Goal: Task Accomplishment & Management: Complete application form

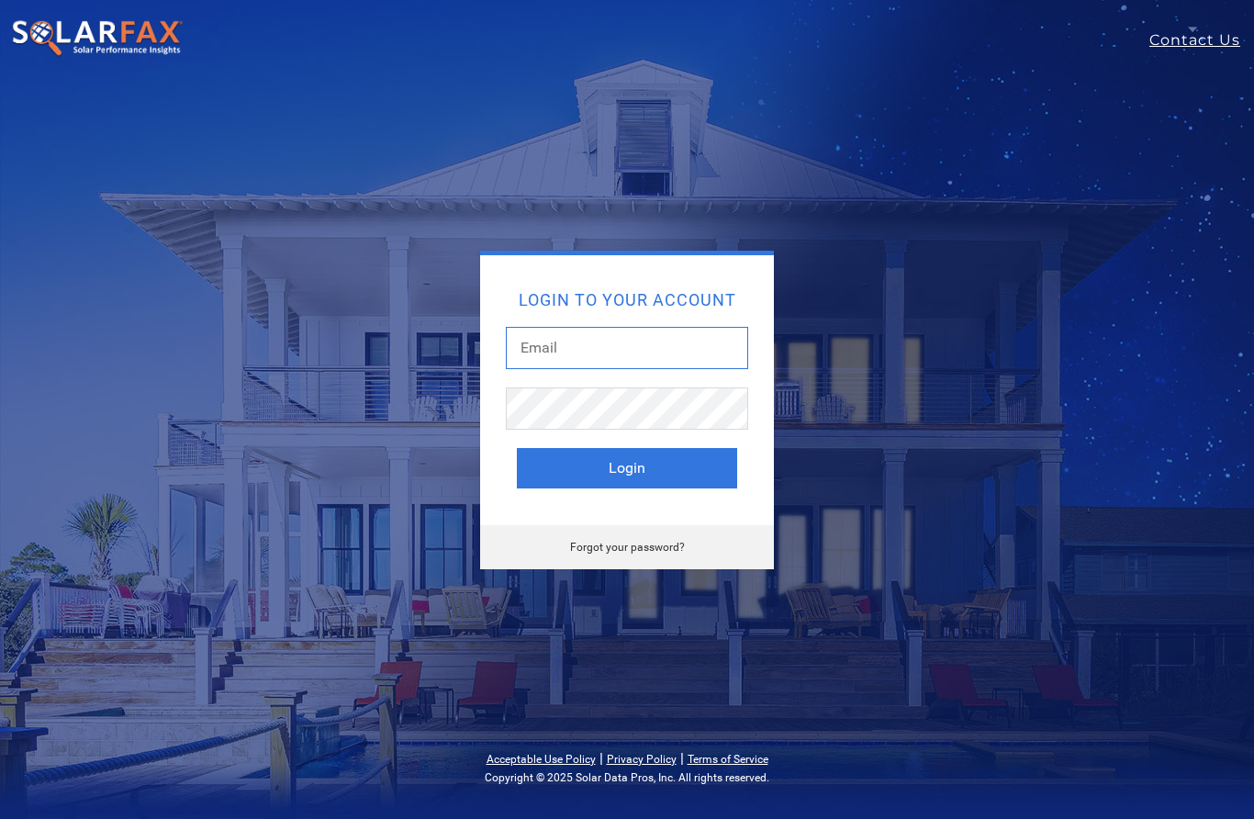
click at [693, 344] on input "text" at bounding box center [627, 348] width 242 height 42
click at [704, 356] on input "text" at bounding box center [627, 348] width 242 height 42
type input "Chrishilton@solcoreinc.com"
click at [627, 467] on button "Login" at bounding box center [627, 468] width 220 height 40
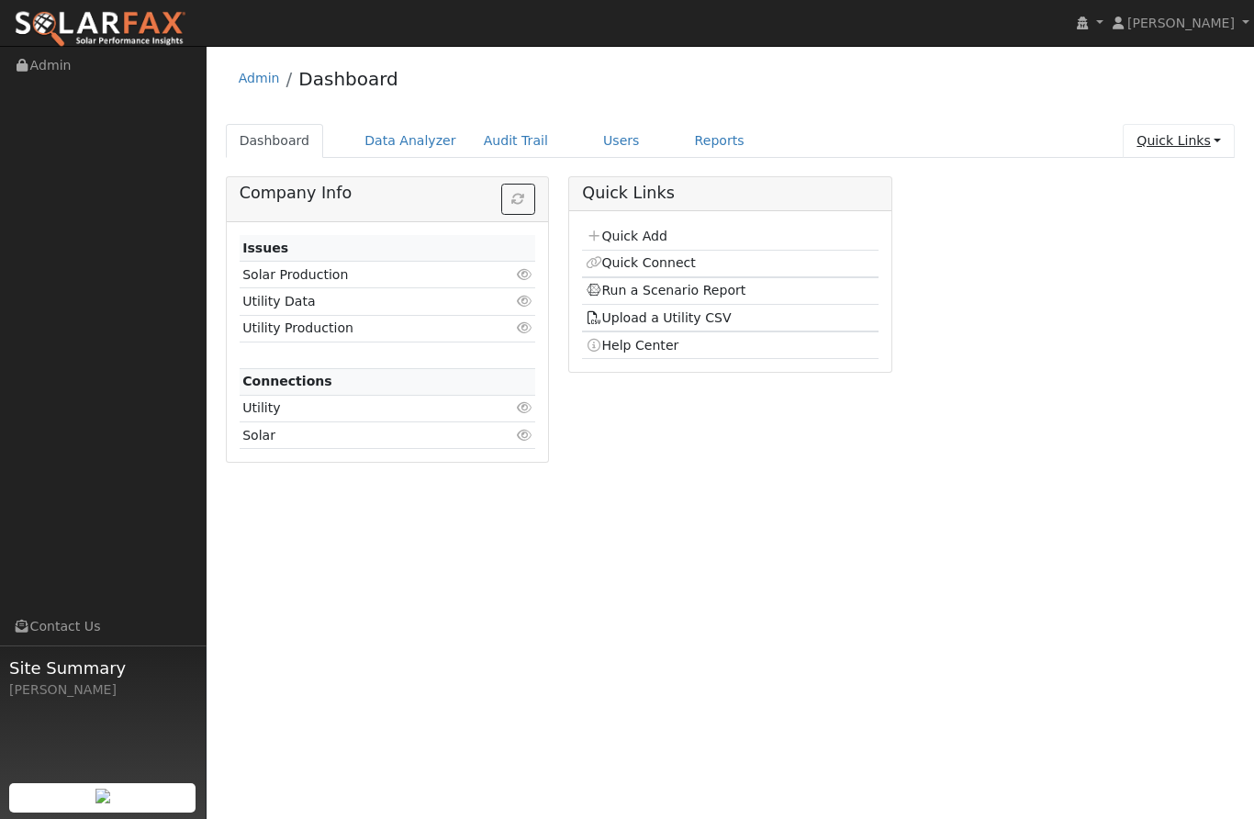
click at [1215, 147] on link "Quick Links" at bounding box center [1179, 141] width 112 height 34
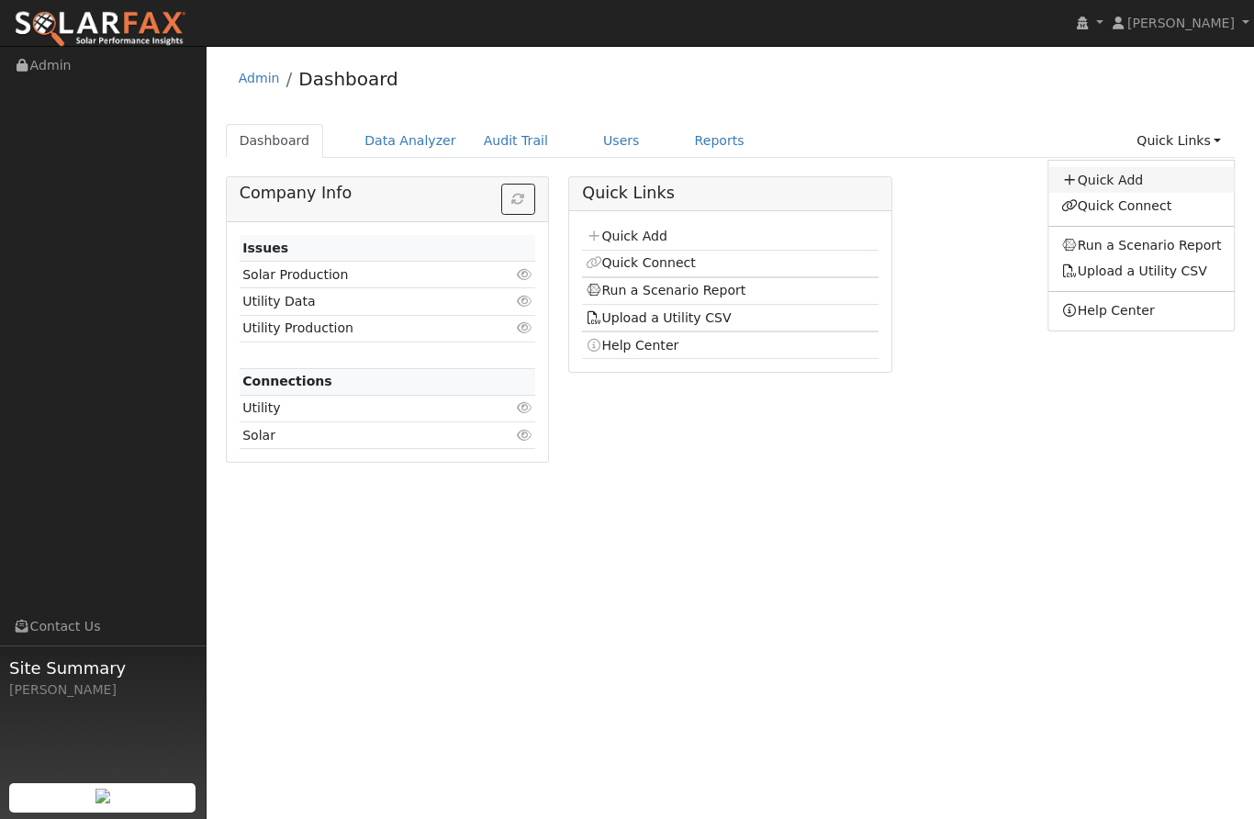
click at [1112, 181] on link "Quick Add" at bounding box center [1141, 180] width 186 height 26
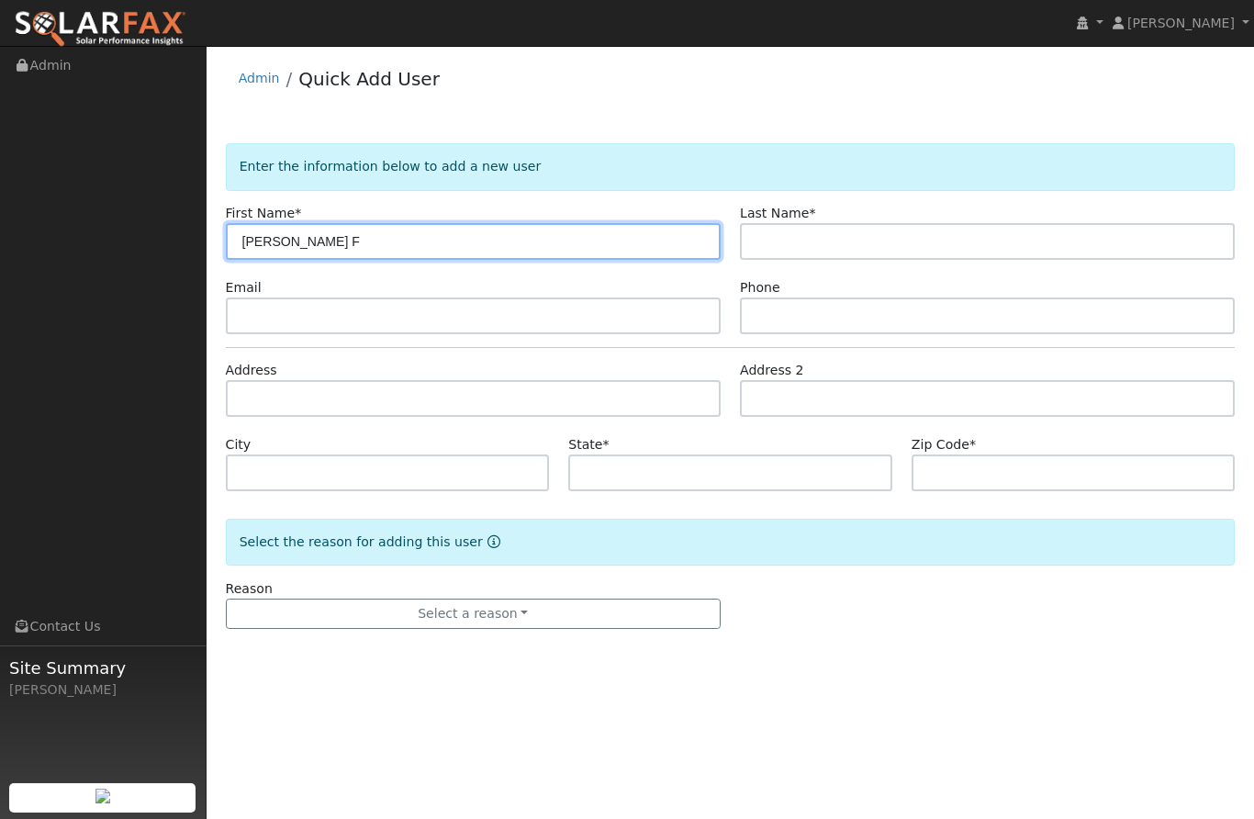
type input "Starla F"
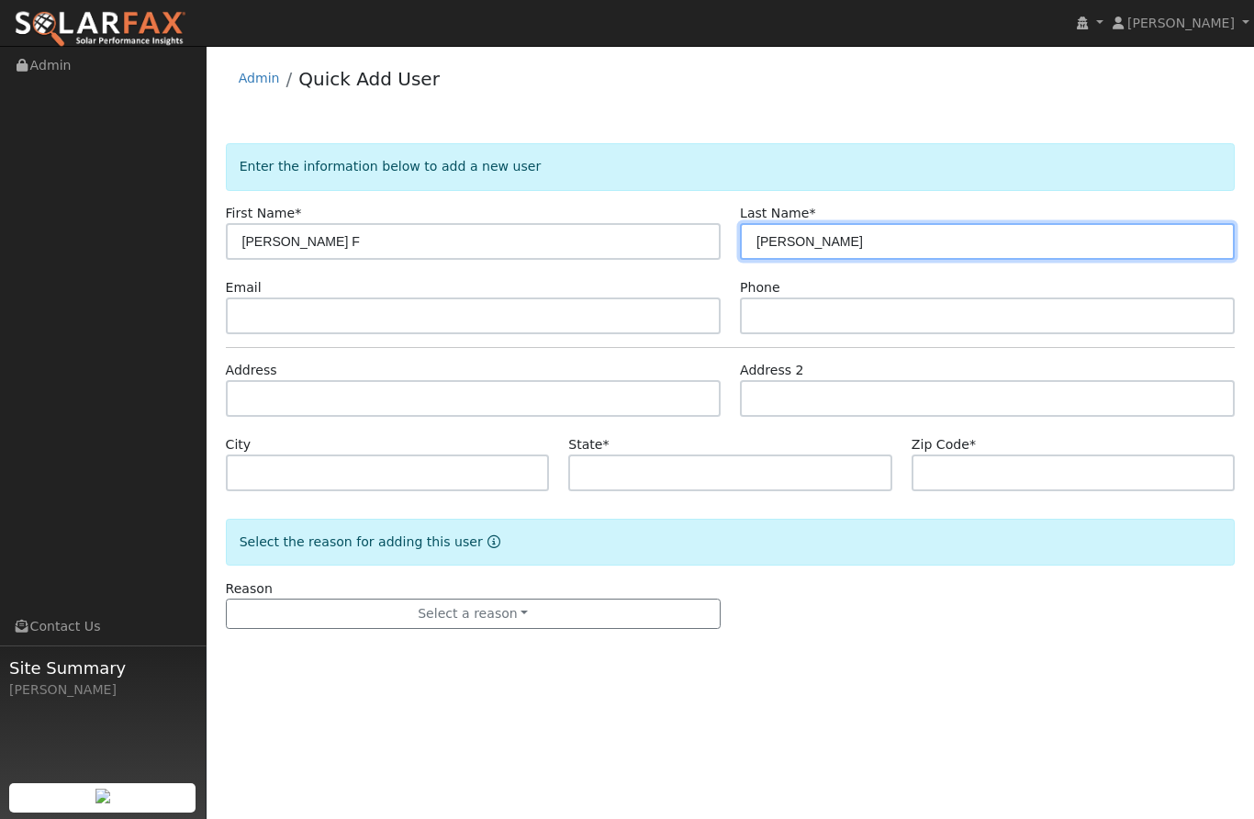
type input "Carle"
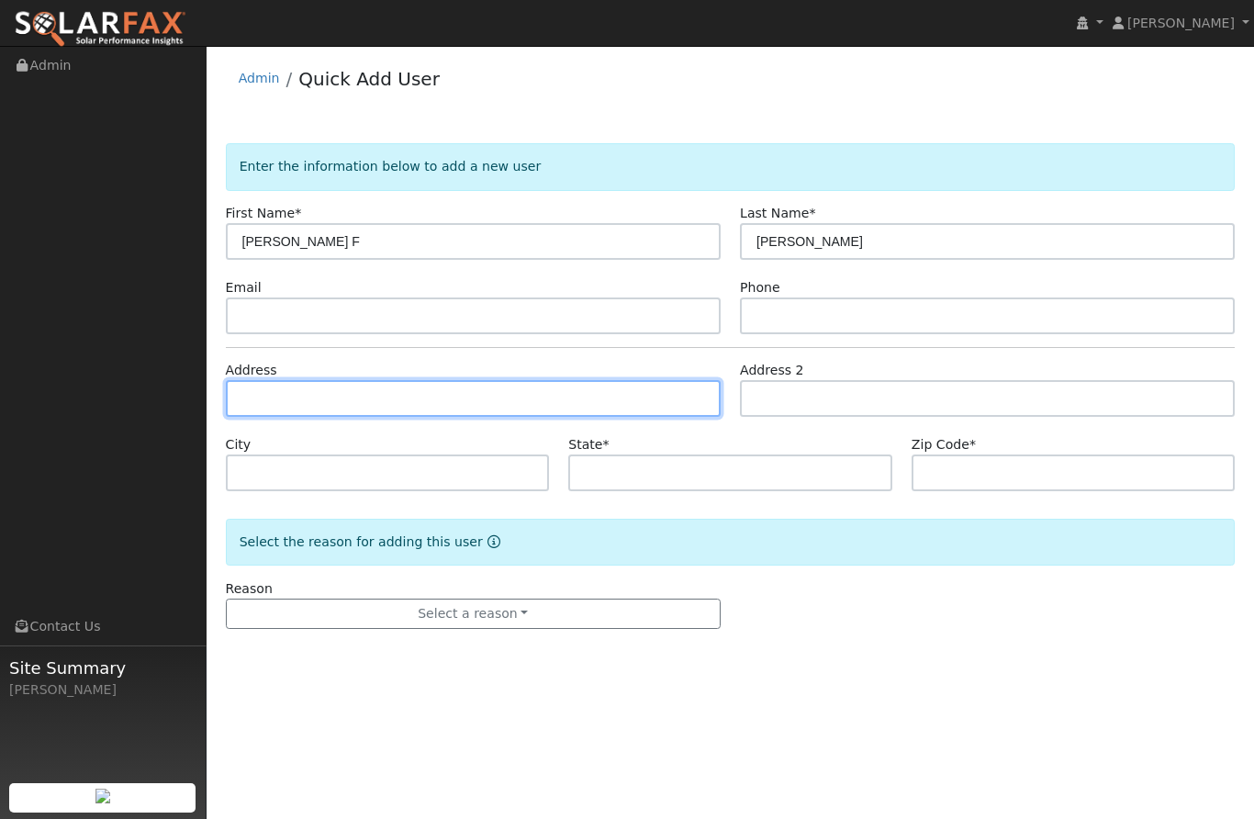
click at [526, 403] on input "text" at bounding box center [473, 398] width 495 height 37
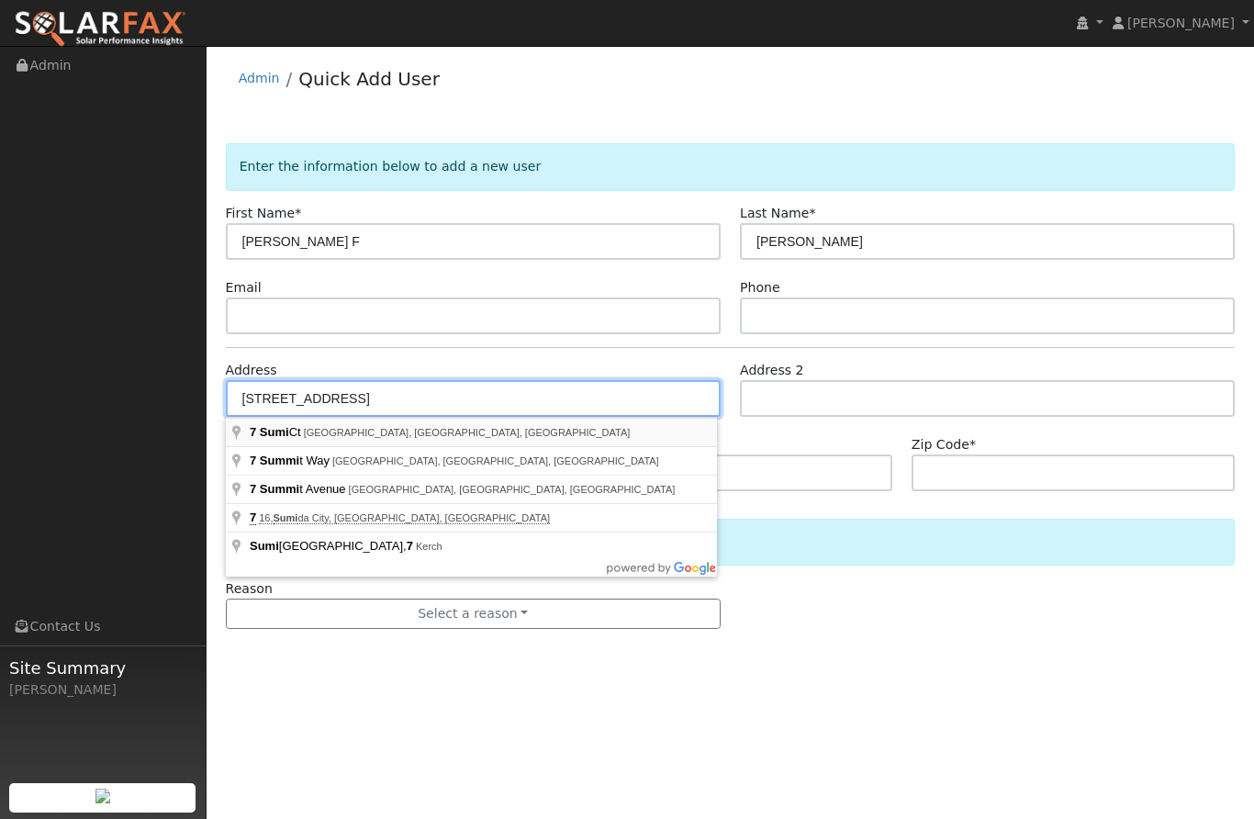
type input "7 Sumi Court"
type input "Oroville"
type input "CA"
type input "95966"
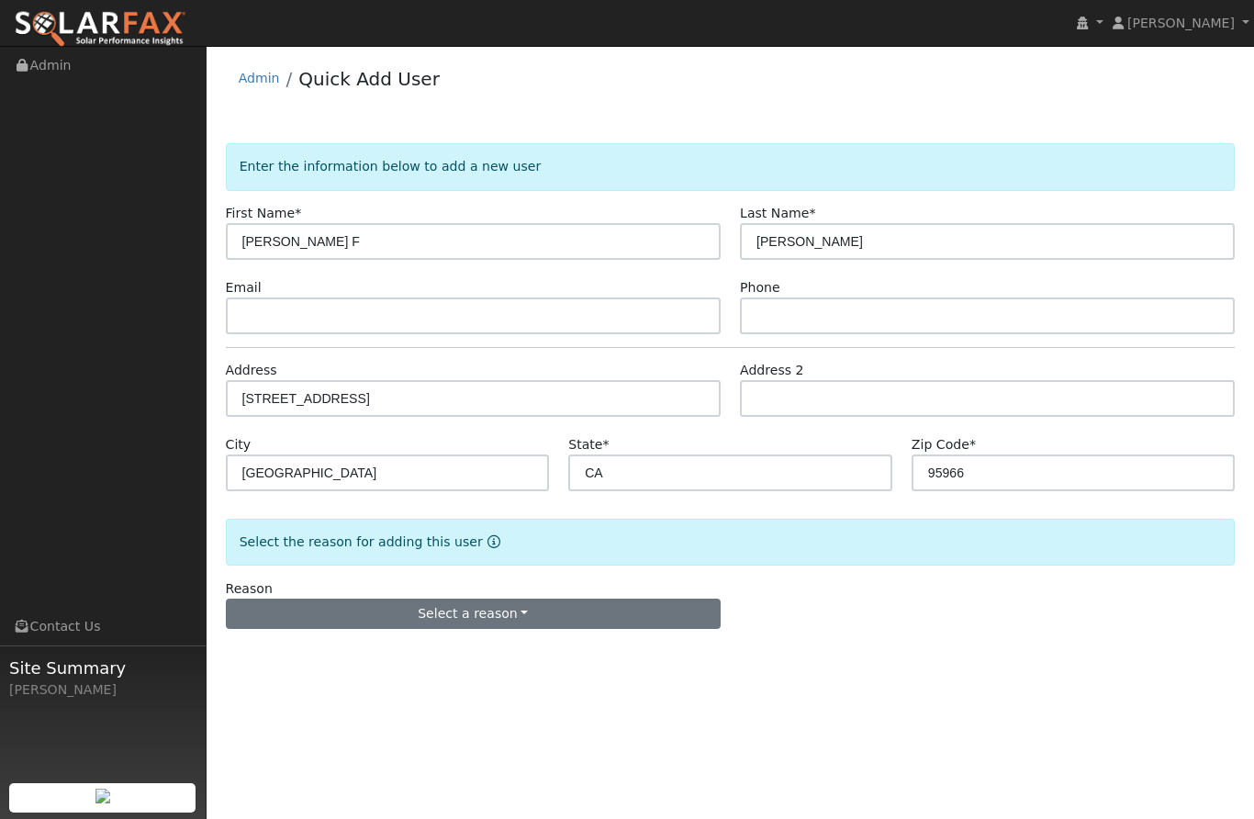
click at [562, 613] on button "Select a reason" at bounding box center [473, 614] width 495 height 31
click at [350, 524] on link "New lead" at bounding box center [328, 524] width 203 height 26
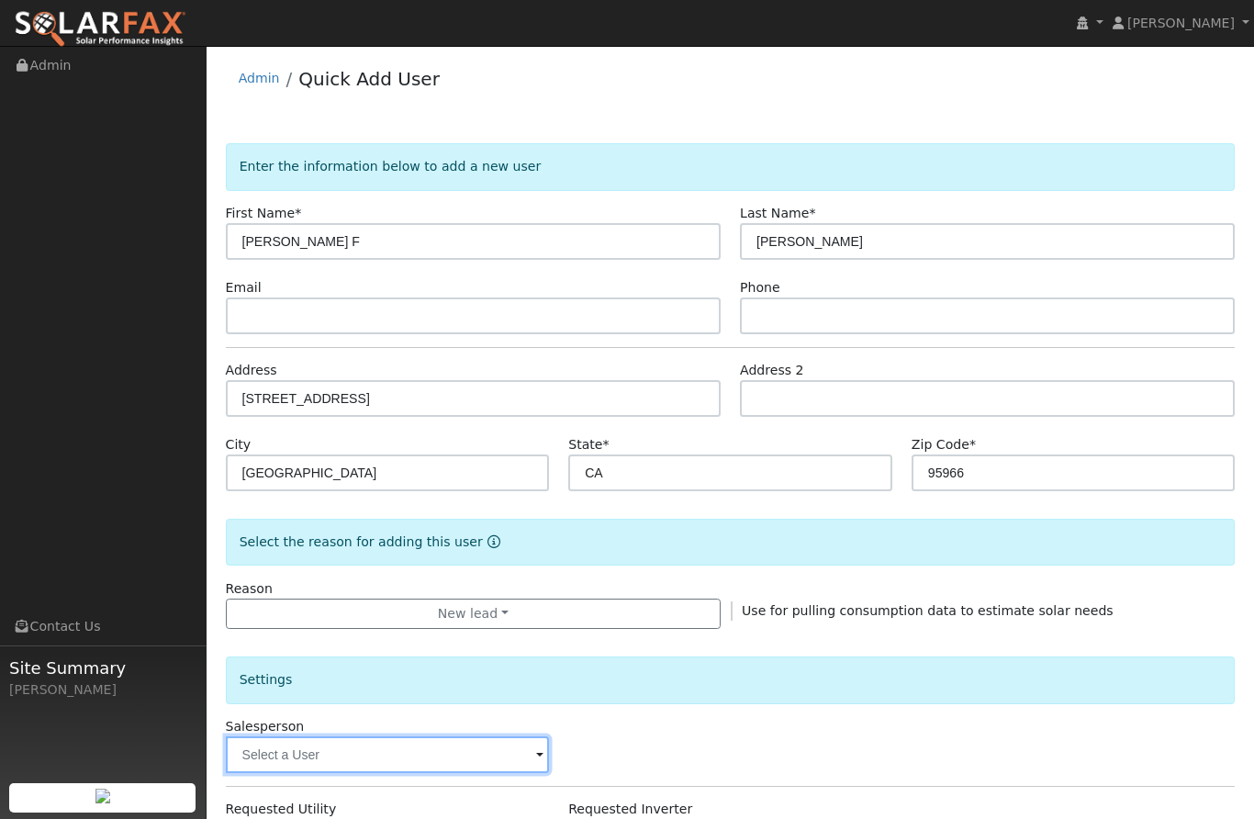
click at [421, 757] on input "text" at bounding box center [388, 754] width 324 height 37
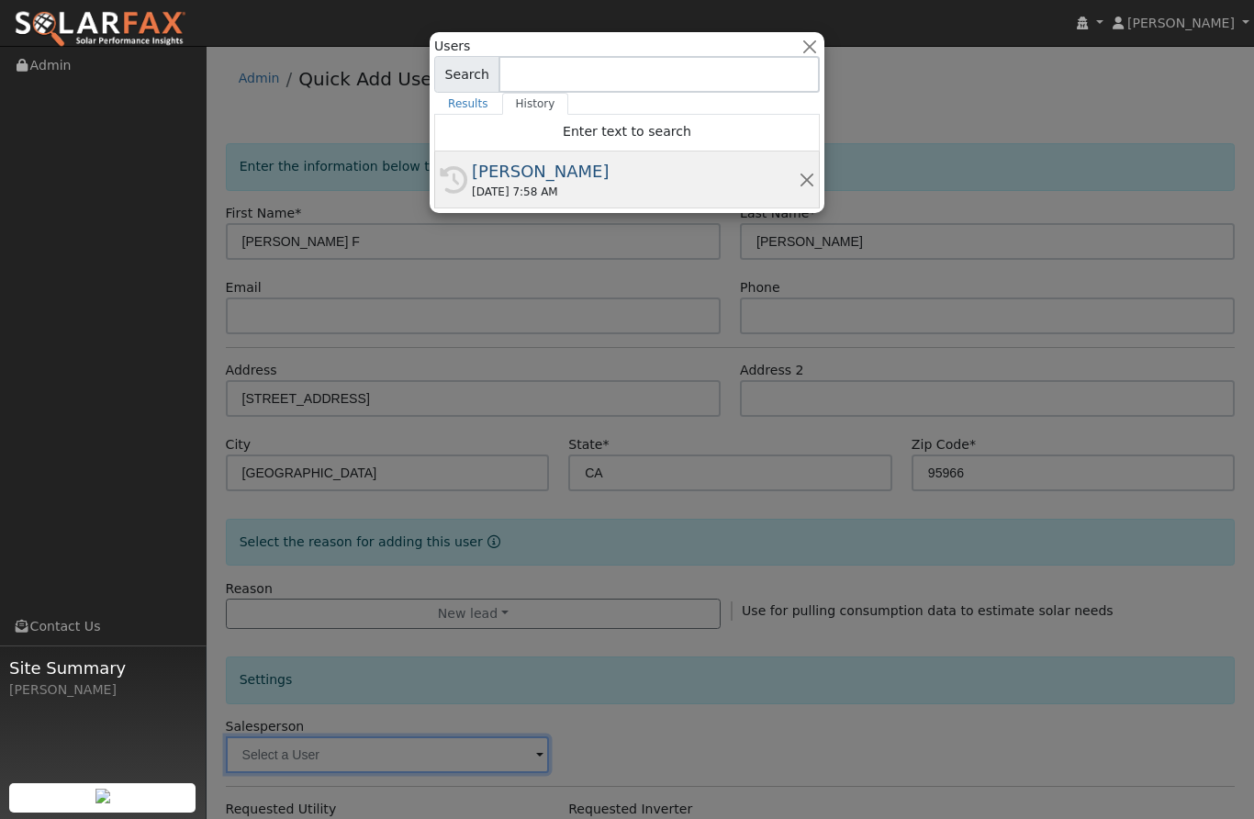
click at [616, 196] on div "08/20/2025 7:58 AM" at bounding box center [635, 192] width 327 height 17
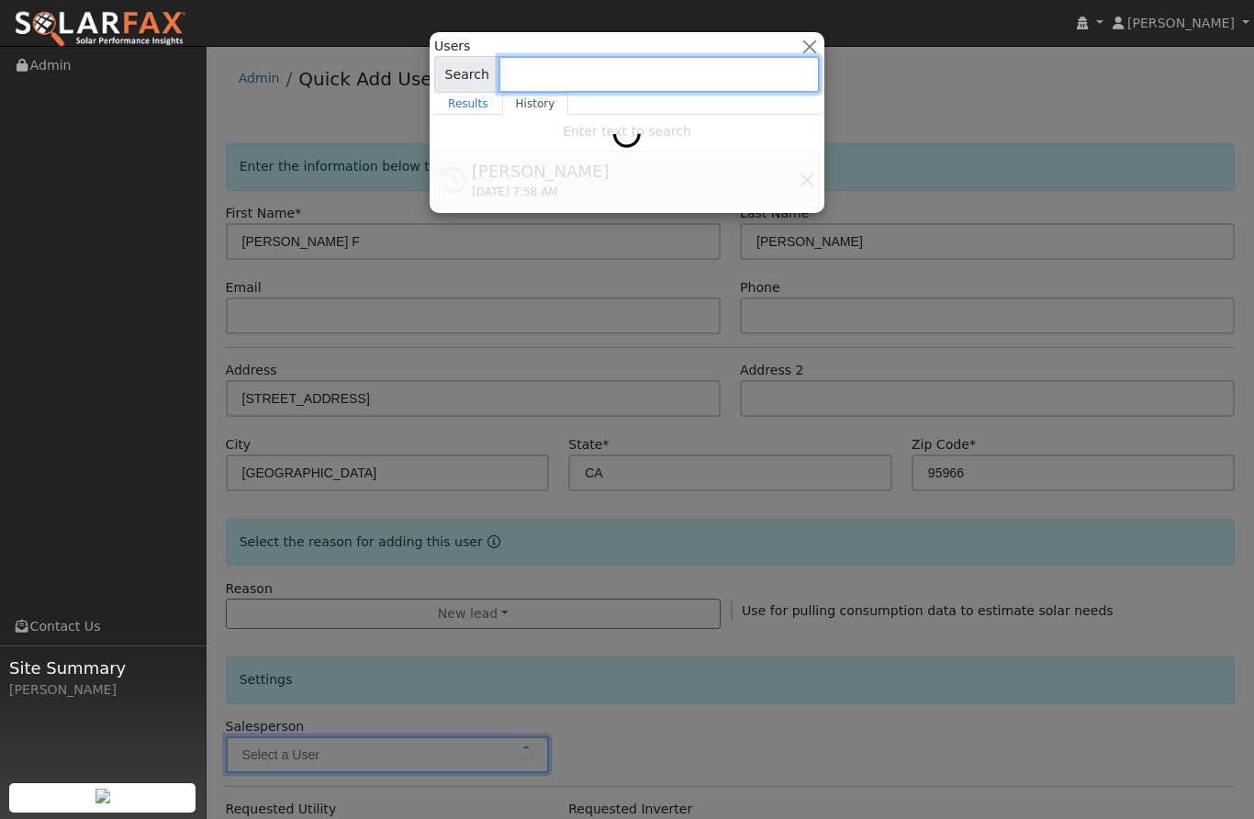
type input "[PERSON_NAME]"
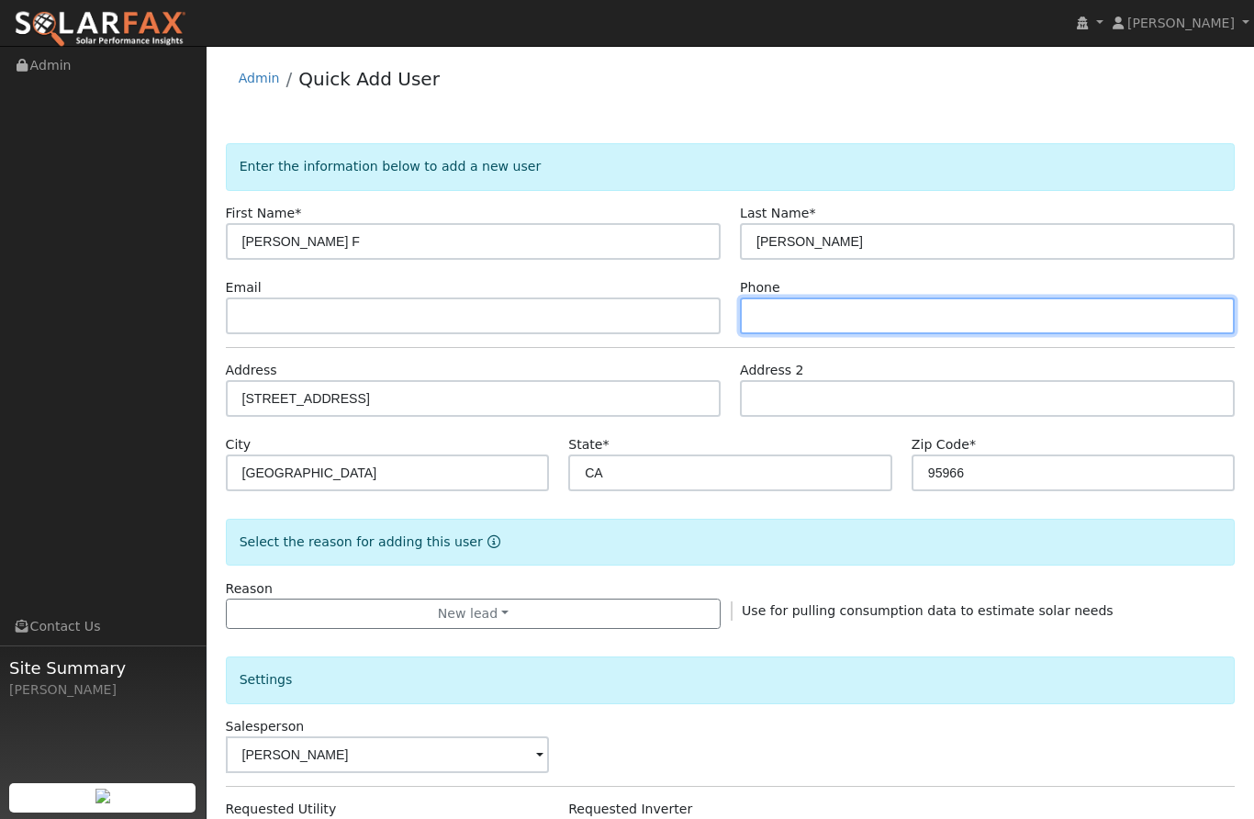
click at [941, 314] on input "text" at bounding box center [987, 315] width 495 height 37
type input "4086633842"
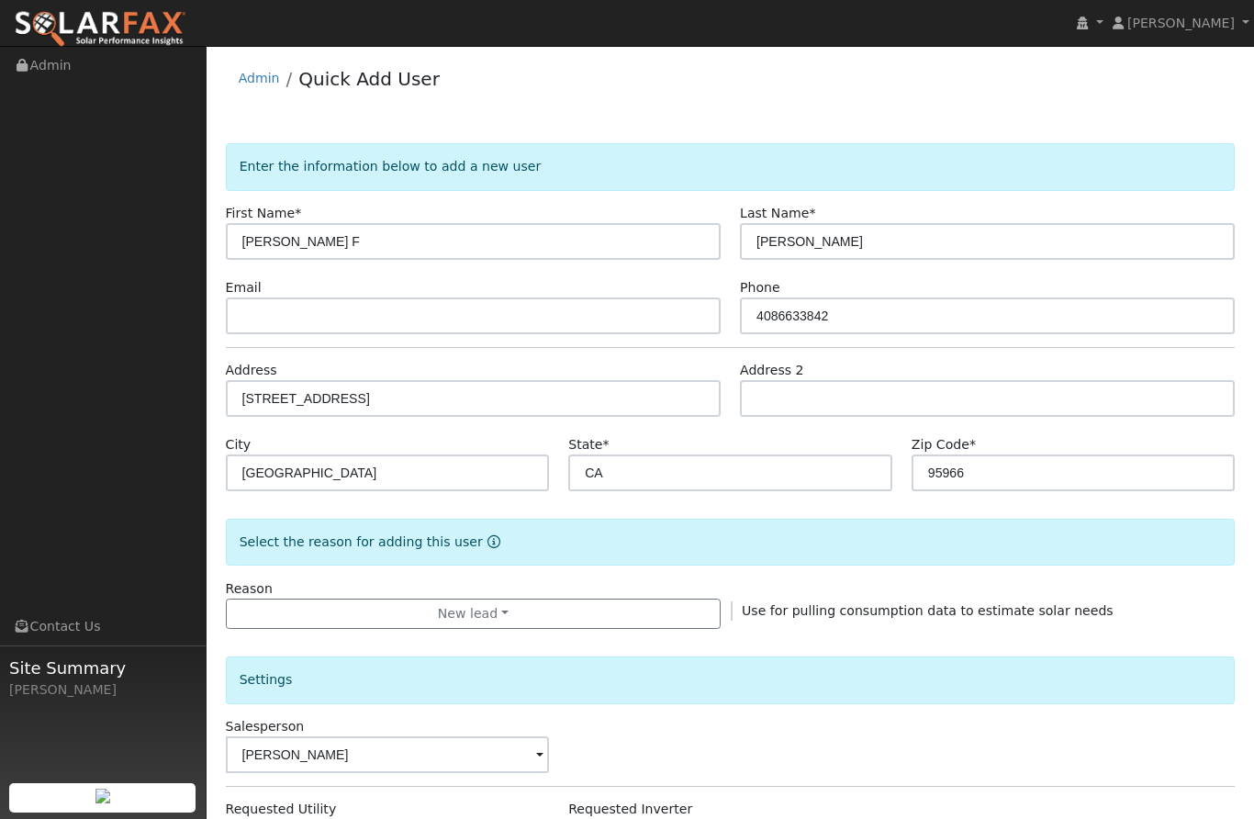
click at [1141, 609] on div "Use for pulling consumption data to estimate solar needs" at bounding box center [988, 610] width 515 height 19
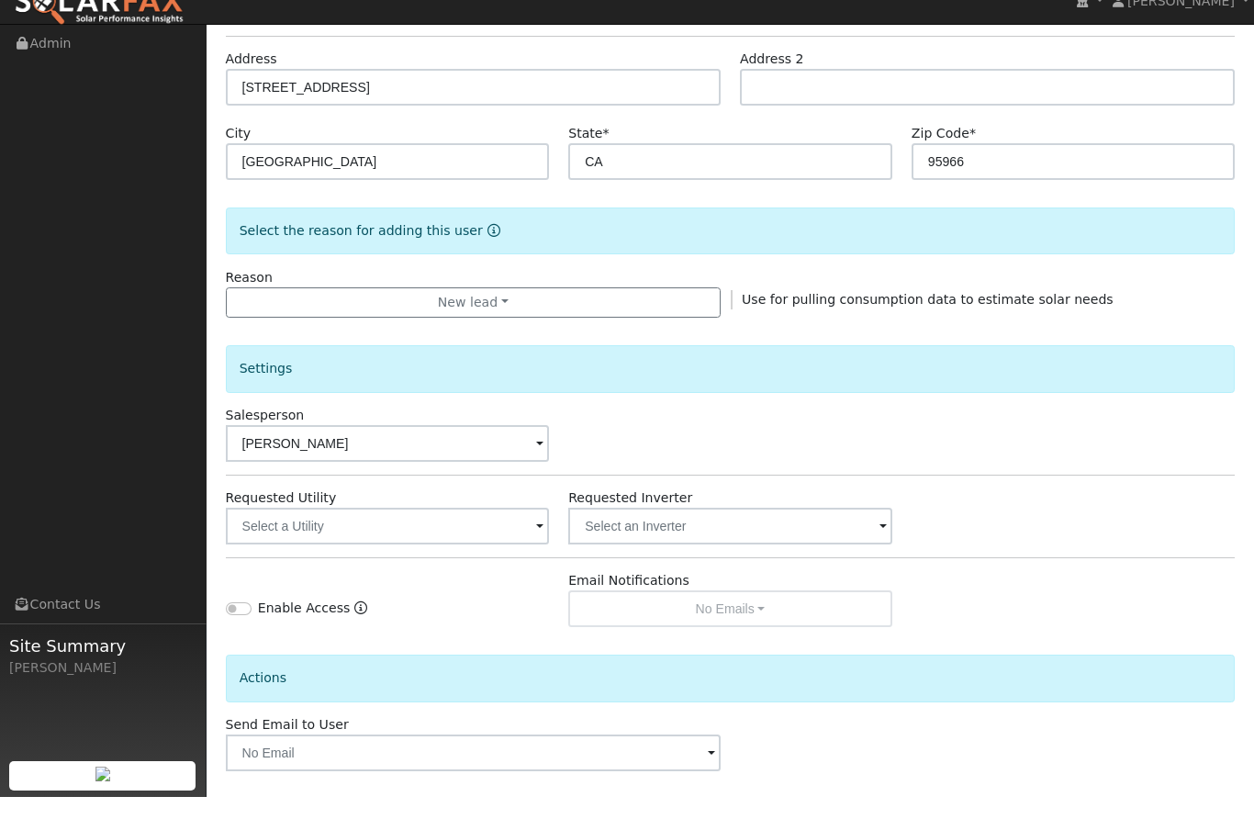
scroll to position [289, 0]
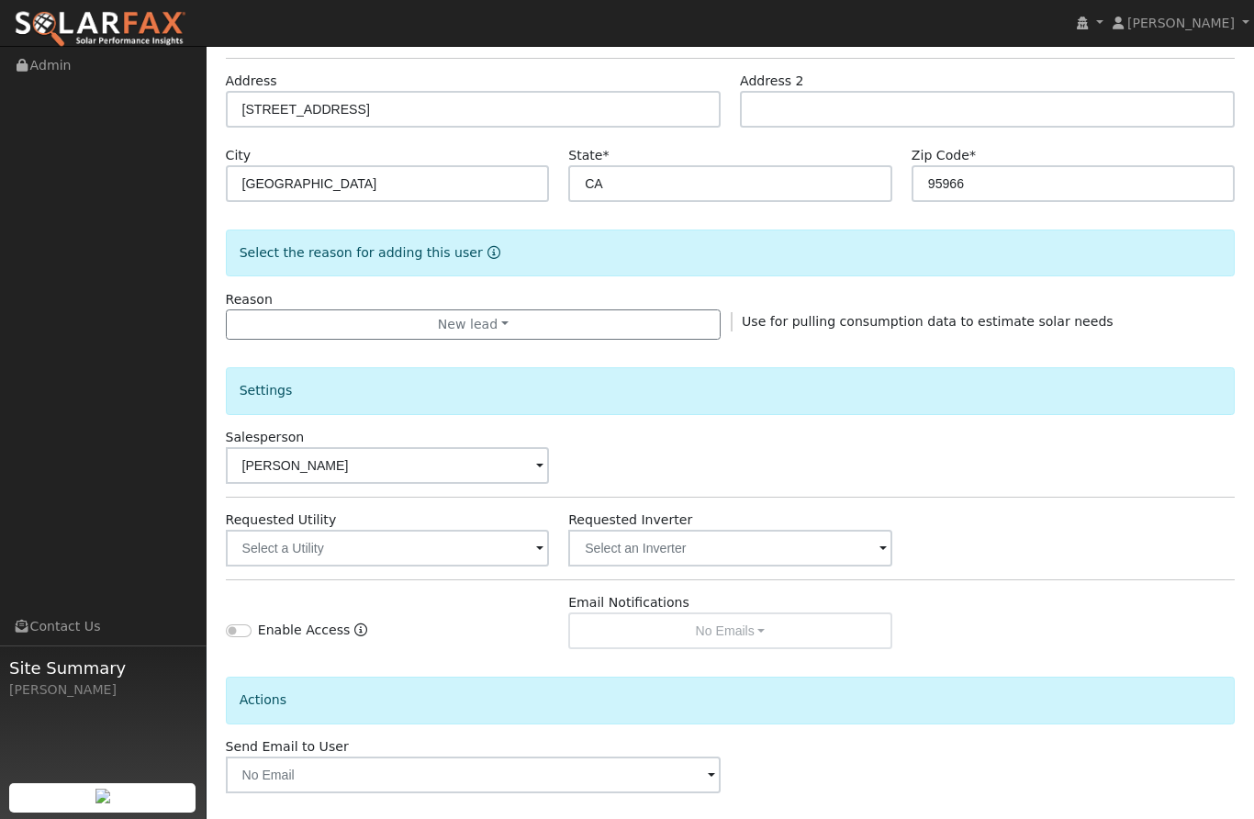
checkbox input "true"
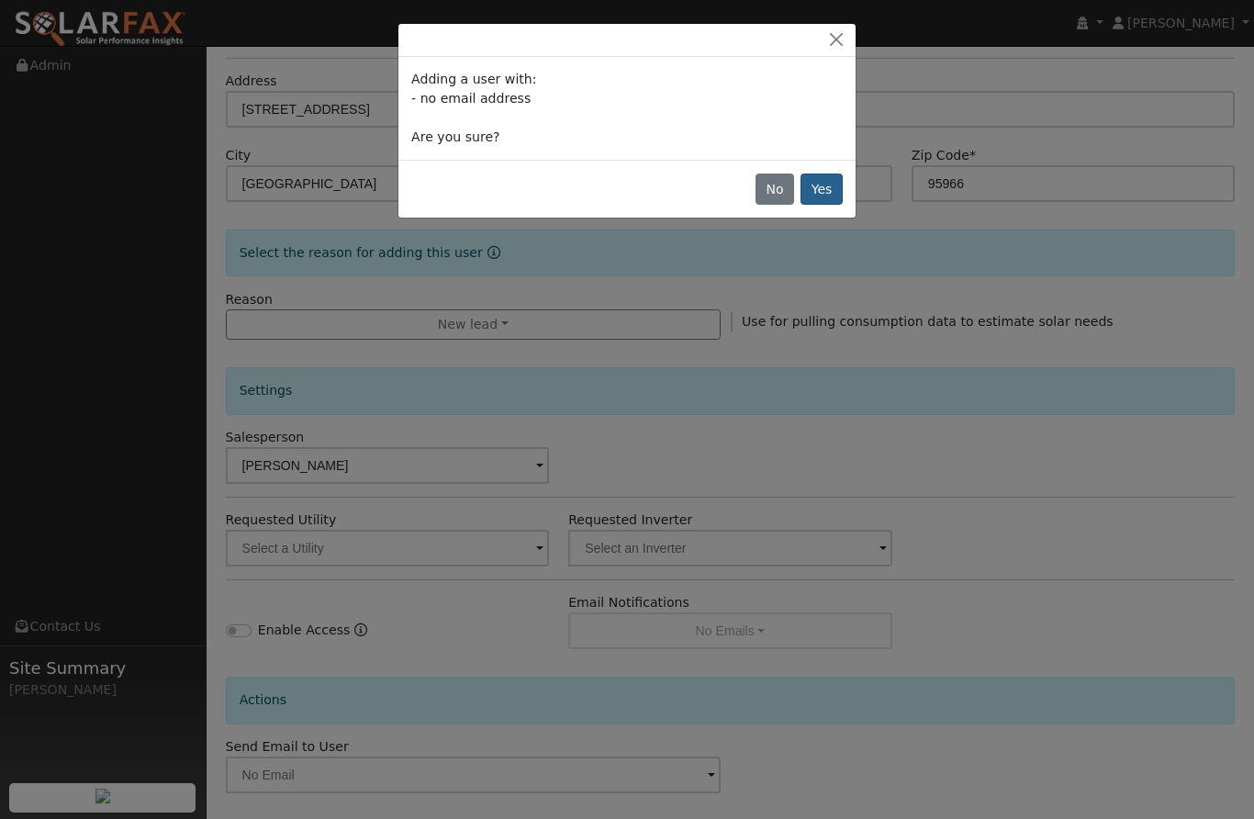
click at [826, 199] on button "Yes" at bounding box center [821, 189] width 42 height 31
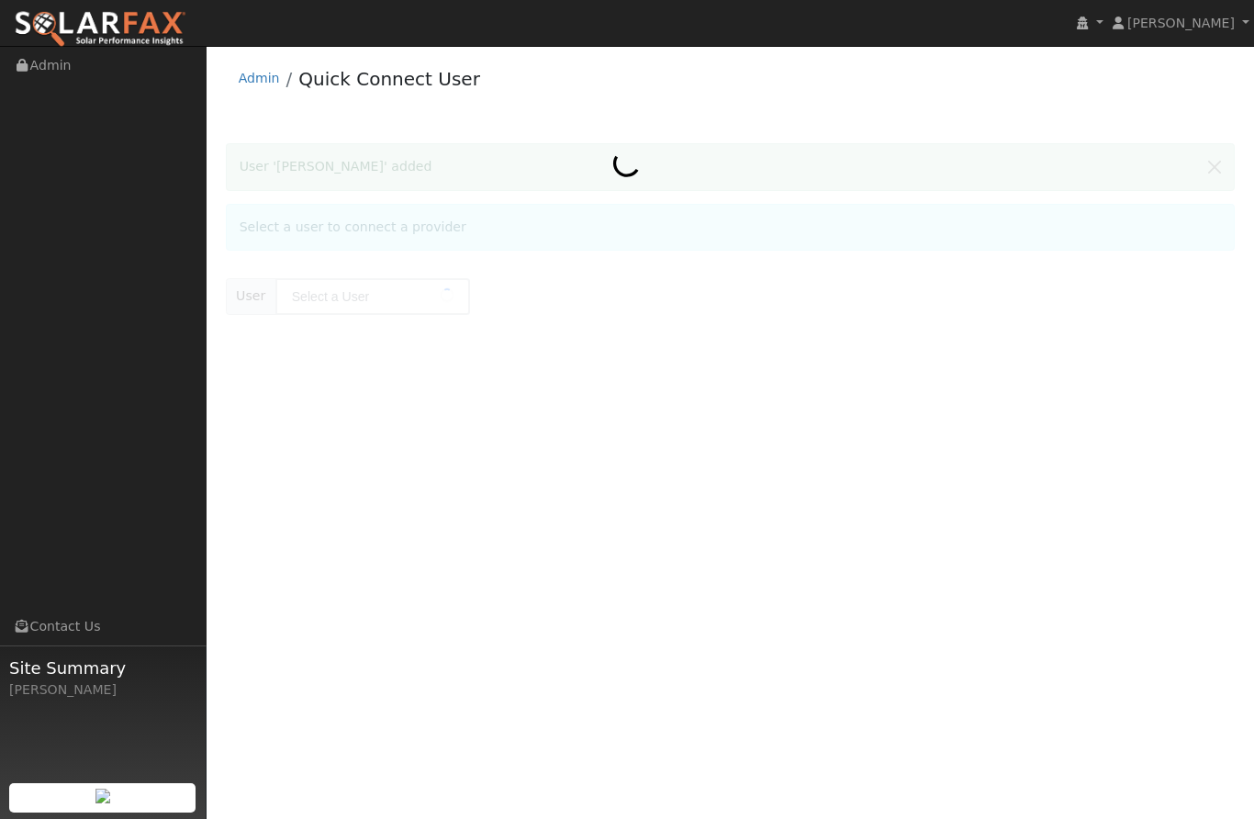
type input "[PERSON_NAME]"
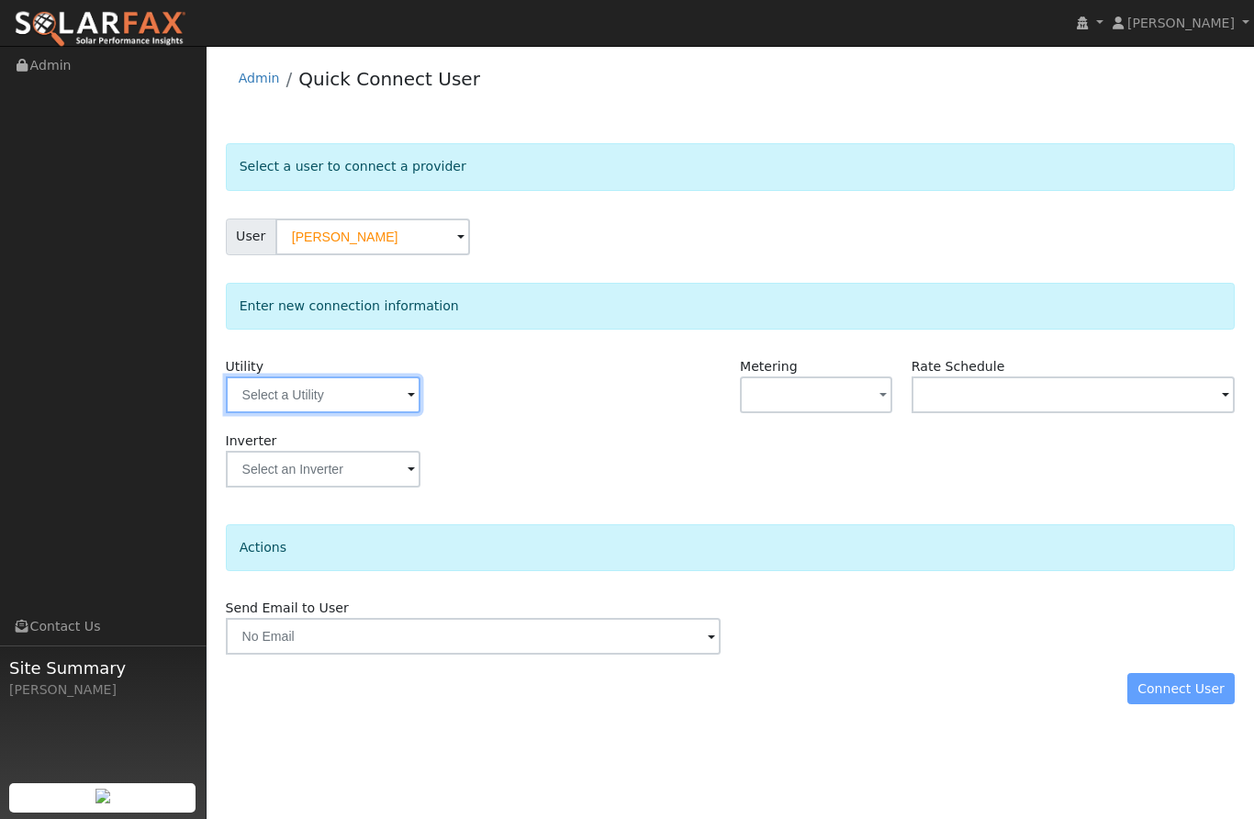
click at [252, 384] on input "text" at bounding box center [323, 394] width 195 height 37
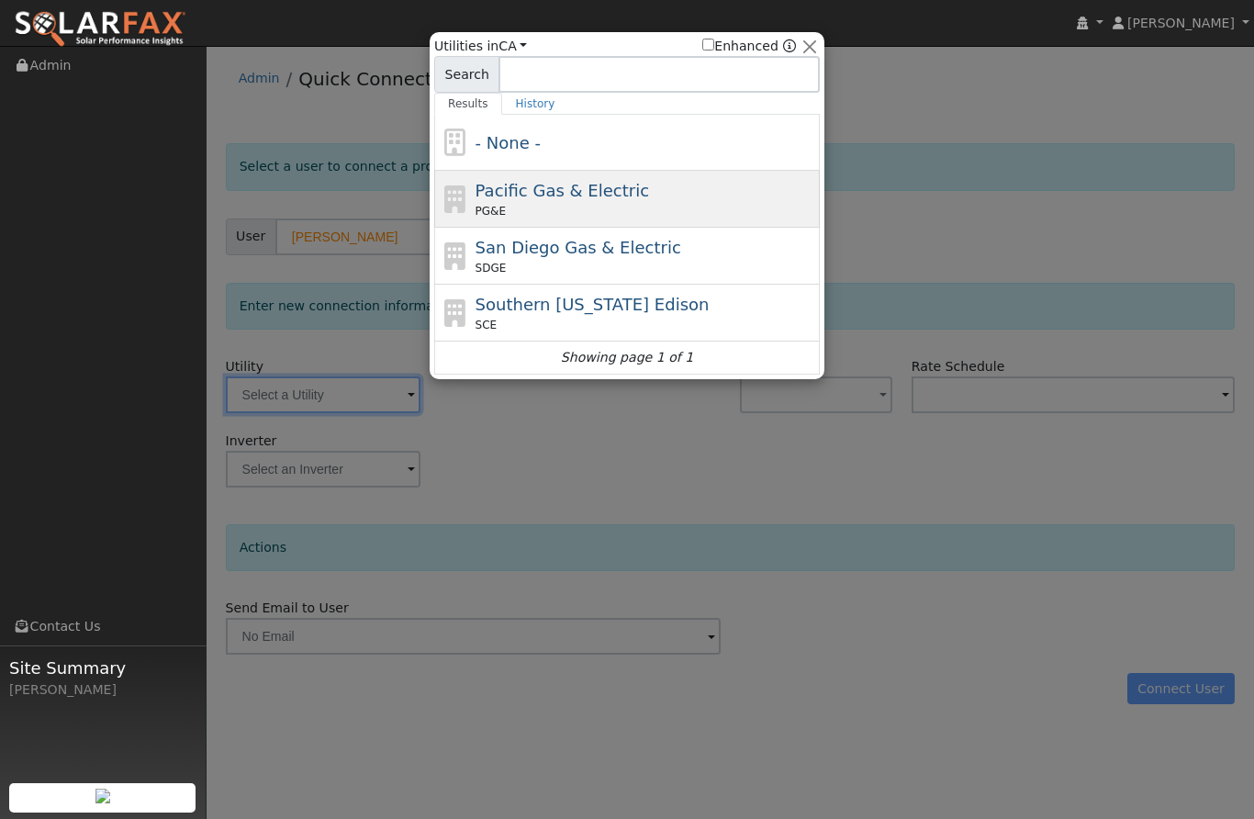
click at [485, 207] on span "PG&E" at bounding box center [491, 211] width 30 height 17
type input "PG&E"
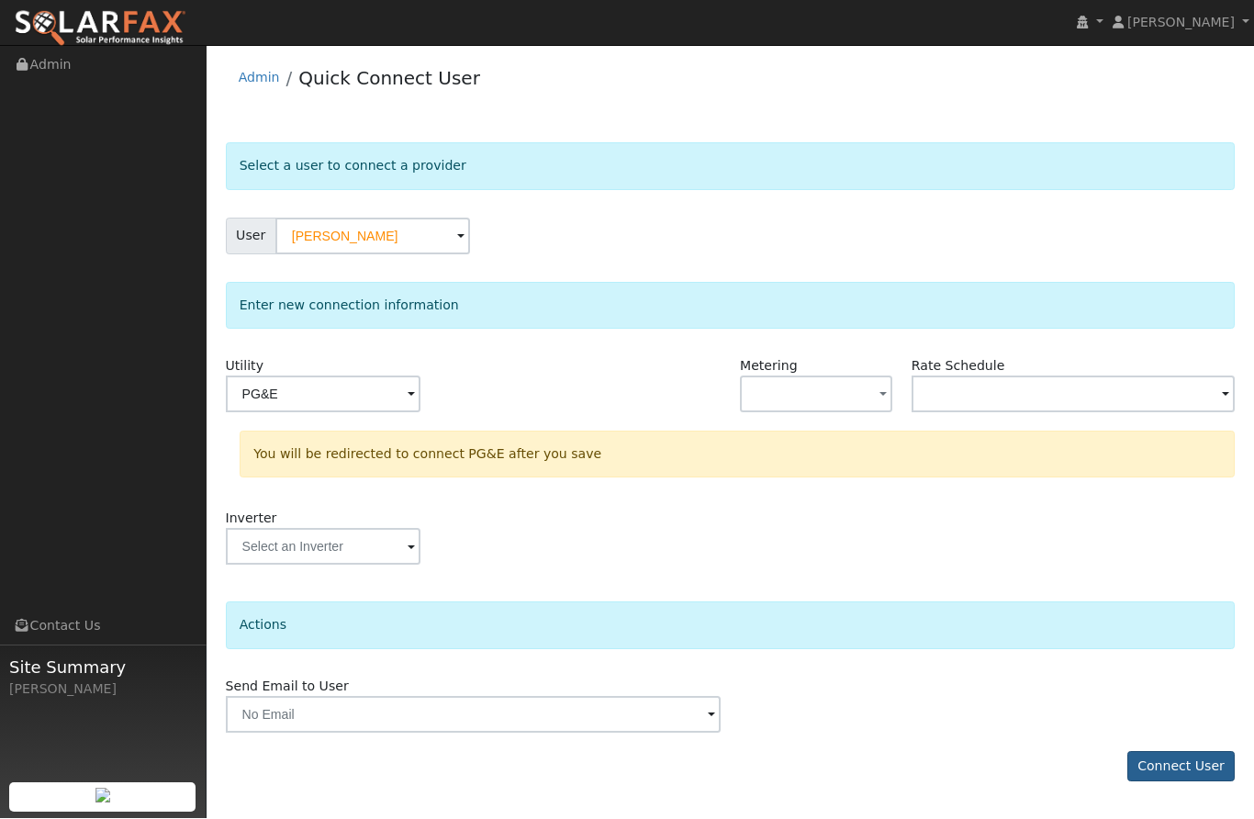
click at [1183, 768] on button "Connect User" at bounding box center [1181, 767] width 108 height 31
